Goal: Check status: Check status

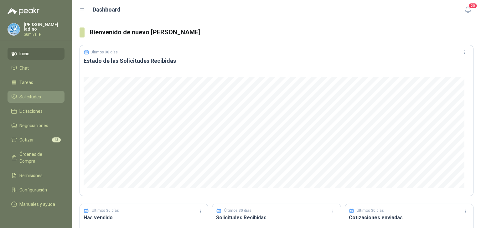
click at [48, 98] on li "Solicitudes" at bounding box center [35, 97] width 49 height 7
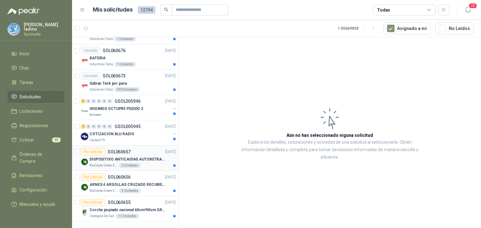
scroll to position [1085, 0]
click at [376, 27] on icon "button" at bounding box center [373, 28] width 5 height 5
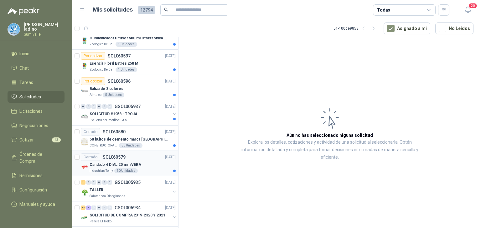
scroll to position [615, 0]
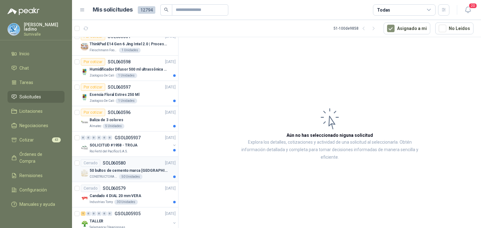
click at [149, 161] on div "Cerrado SOL060580 [DATE]" at bounding box center [128, 164] width 95 height 8
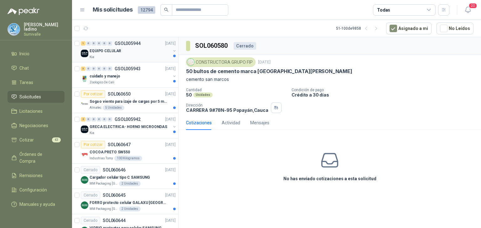
click at [150, 58] on div "Kia" at bounding box center [130, 57] width 81 height 5
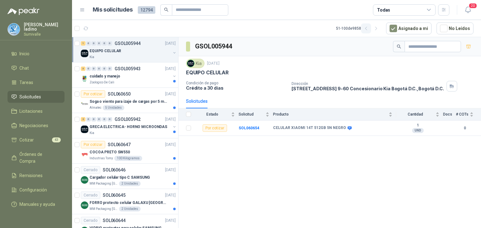
click at [368, 30] on icon "button" at bounding box center [365, 28] width 5 height 5
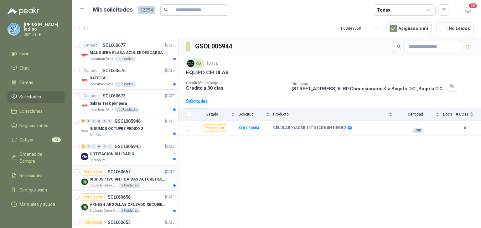
scroll to position [1053, 0]
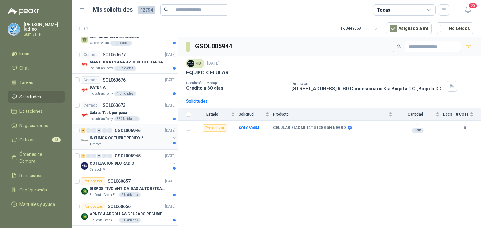
click at [144, 136] on div "INSUMOS OCTUPRE PEDIDO 2" at bounding box center [130, 139] width 81 height 8
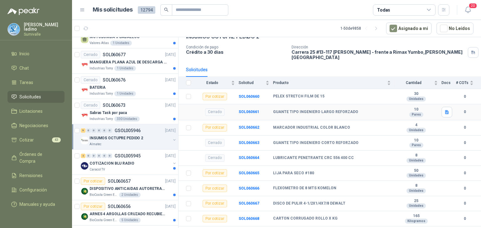
scroll to position [31, 0]
